Goal: Navigation & Orientation: Find specific page/section

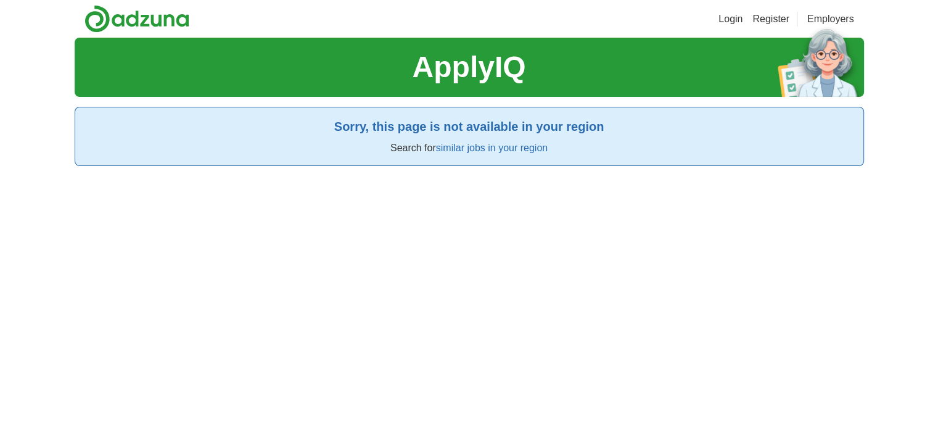
click at [460, 148] on link "similar jobs in your region" at bounding box center [492, 148] width 112 height 10
click at [465, 146] on link "similar jobs in your region" at bounding box center [492, 148] width 112 height 10
click at [484, 146] on link "similar jobs in your region" at bounding box center [492, 148] width 112 height 10
